Goal: Find specific page/section: Find specific page/section

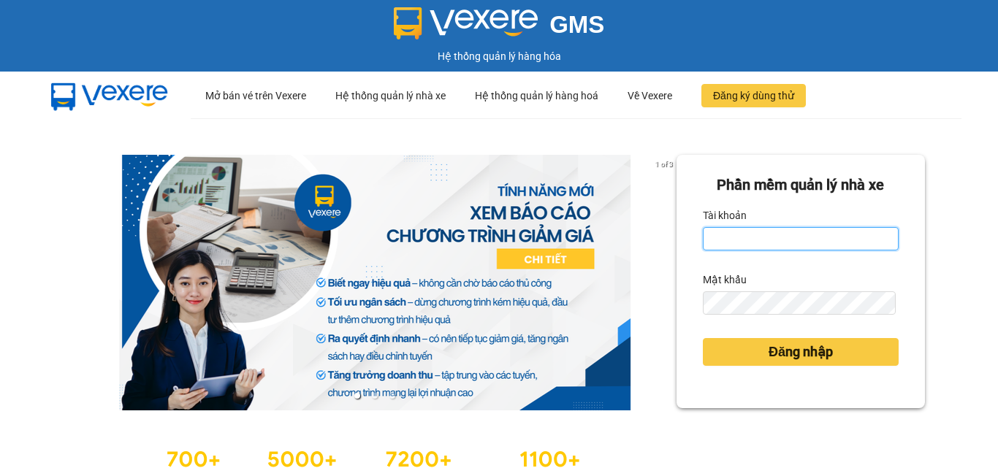
click at [743, 245] on input "Tài khoản" at bounding box center [801, 238] width 196 height 23
type input "van.thanhbuoi"
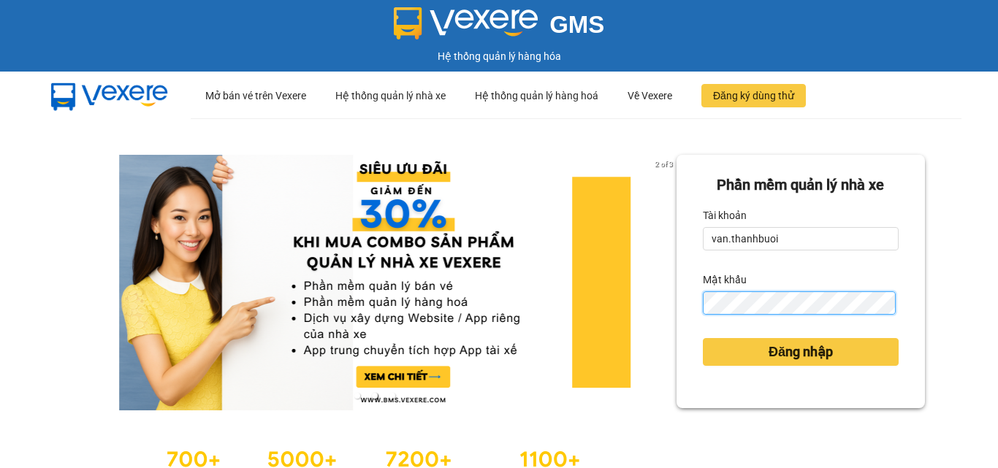
click at [703, 338] on button "Đăng nhập" at bounding box center [801, 352] width 196 height 28
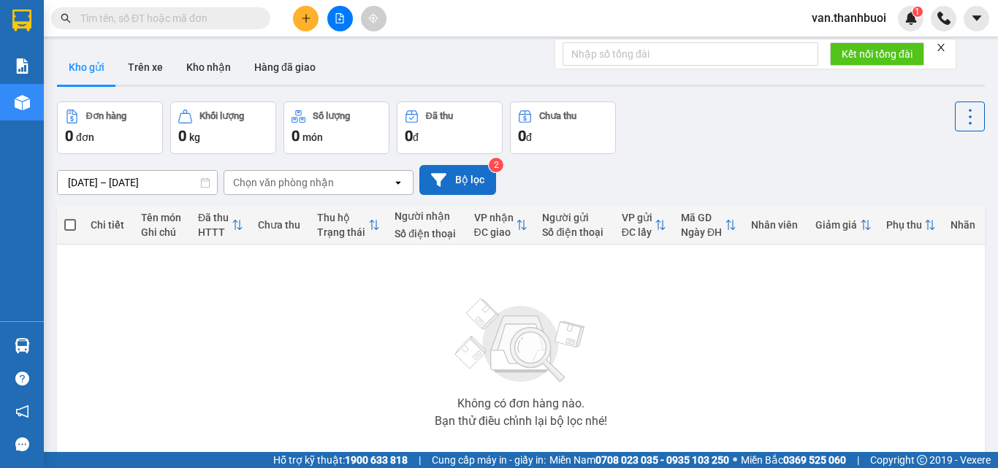
click at [452, 186] on button "Bộ lọc" at bounding box center [457, 180] width 77 height 30
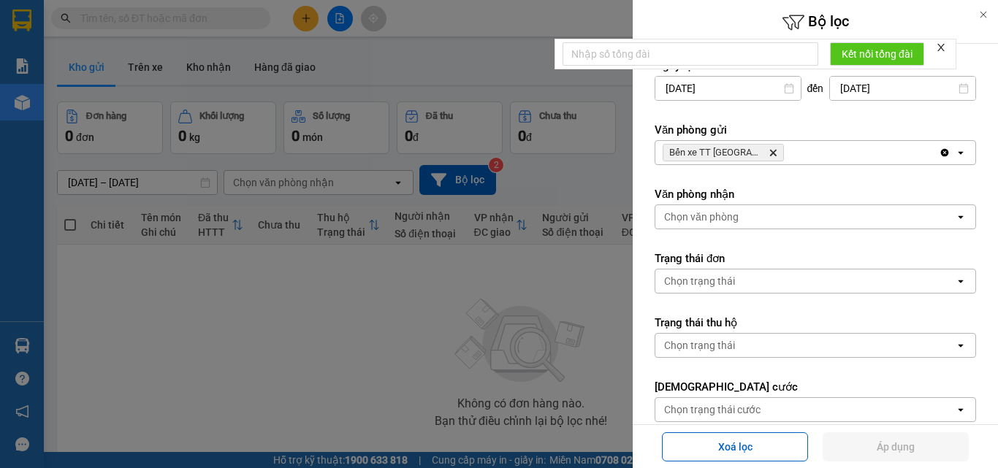
drag, startPoint x: 449, startPoint y: 317, endPoint x: 437, endPoint y: 312, distance: 12.8
click at [448, 317] on div at bounding box center [499, 234] width 998 height 468
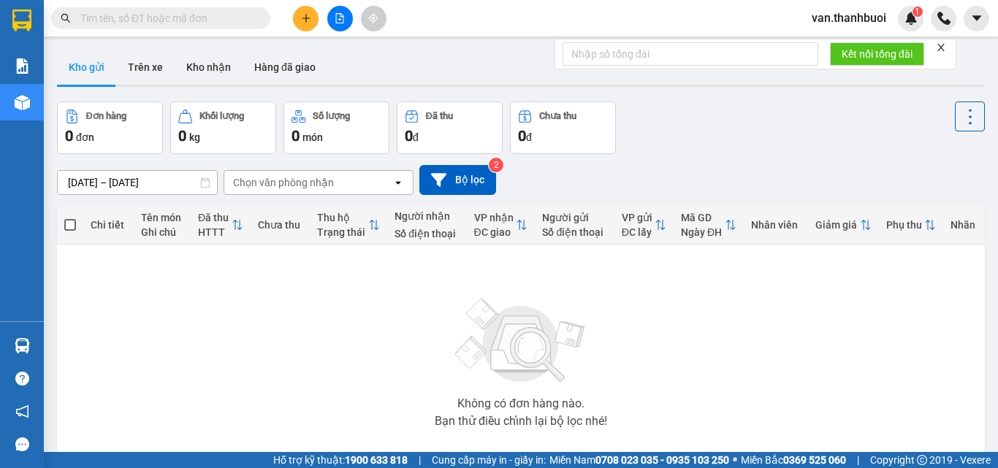
click at [944, 50] on icon "close" at bounding box center [940, 47] width 7 height 7
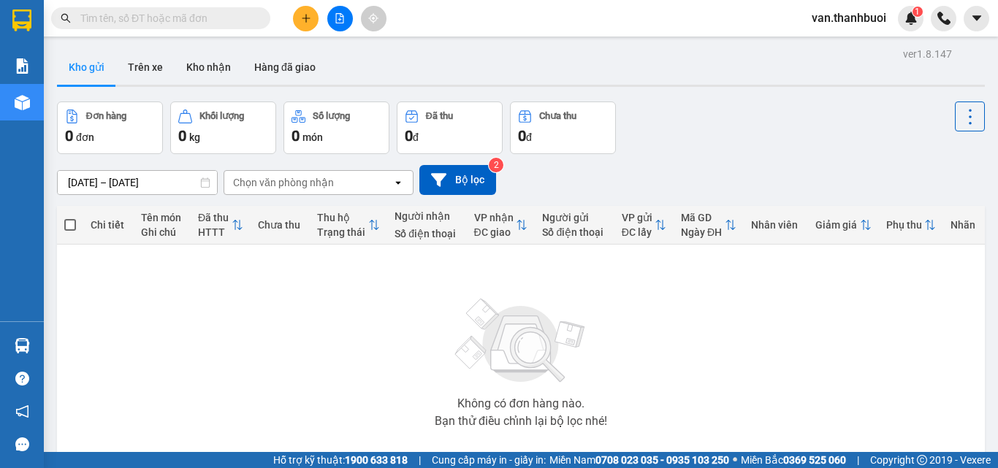
click at [117, 131] on div "0 đơn" at bounding box center [110, 136] width 90 height 20
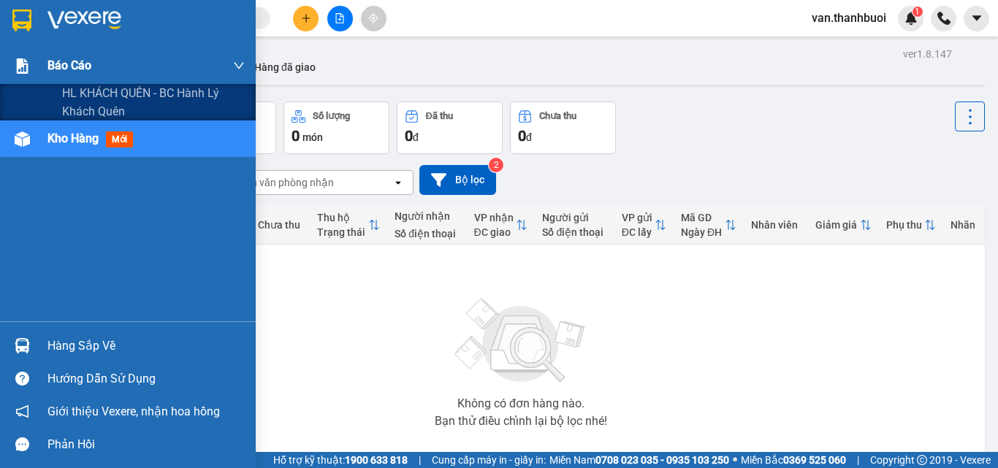
click at [17, 69] on img at bounding box center [22, 65] width 15 height 15
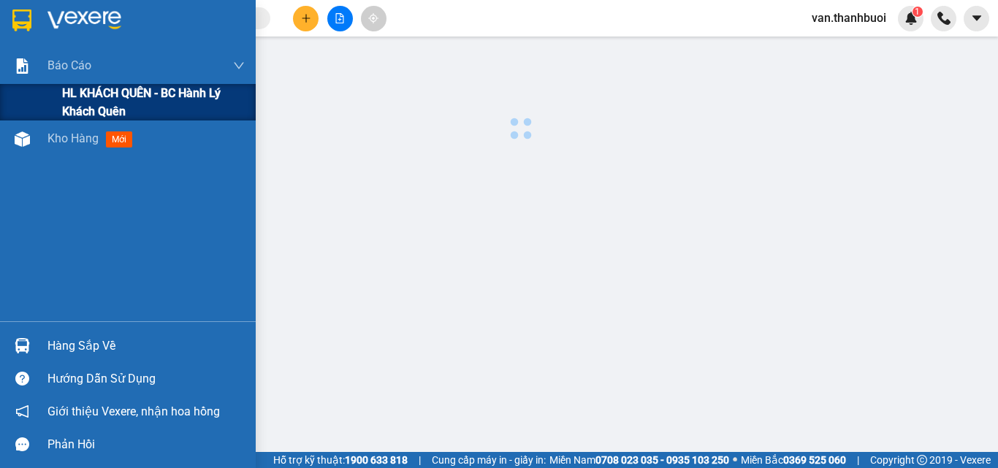
click at [140, 85] on span "HL KHÁCH QUÊN - BC hành lý khách quên" at bounding box center [153, 102] width 183 height 37
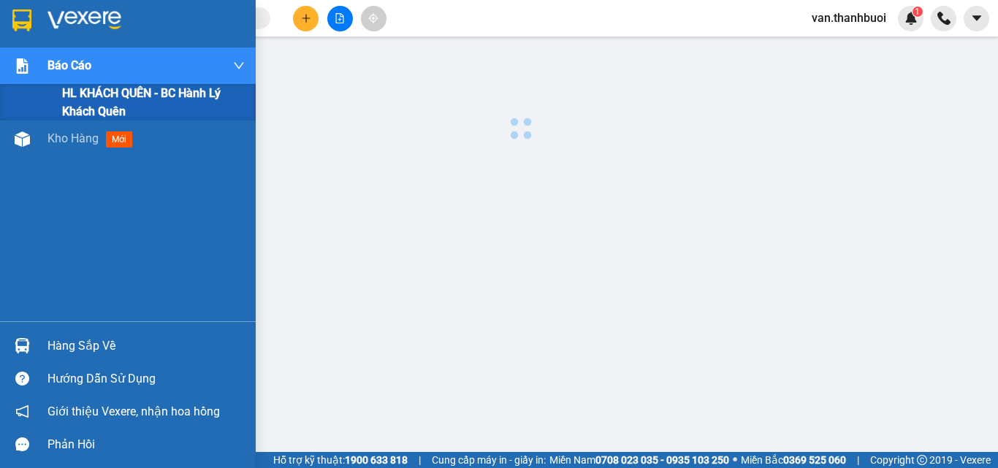
click at [131, 105] on span "HL KHÁCH QUÊN - BC hành lý khách quên" at bounding box center [153, 102] width 183 height 37
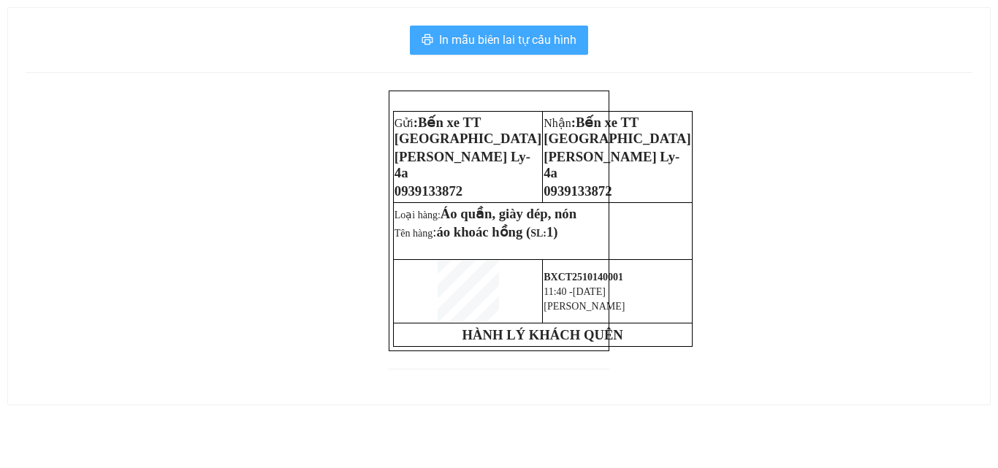
click at [523, 45] on span "In mẫu biên lai tự cấu hình" at bounding box center [507, 40] width 137 height 18
